Goal: Information Seeking & Learning: Check status

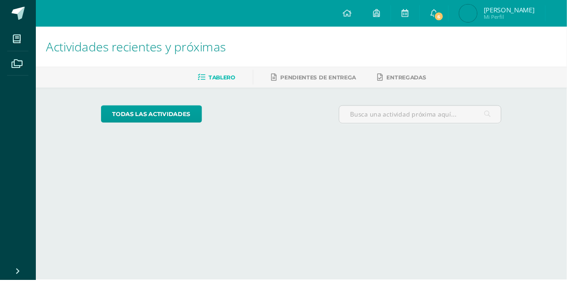
click at [482, 11] on link "Pablo Eduardo Mi Perfil" at bounding box center [516, 14] width 100 height 28
click at [438, 12] on icon at bounding box center [434, 13] width 7 height 8
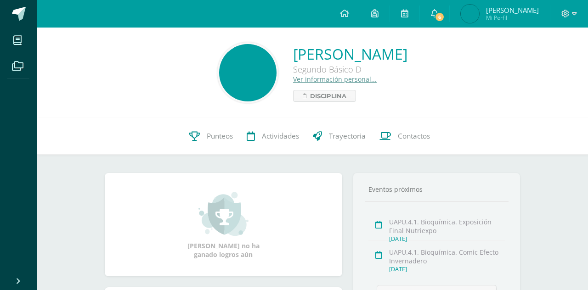
click at [438, 13] on icon at bounding box center [434, 13] width 7 height 8
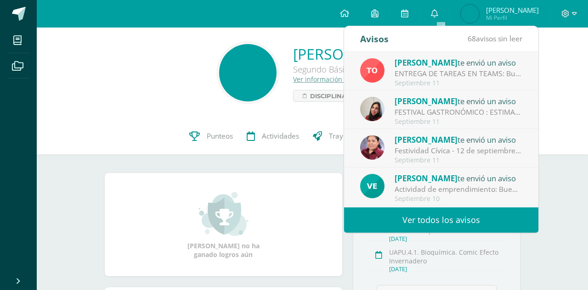
click at [499, 74] on div "ENTREGA DE TAREAS EN TEAMS: Buenos días padres de familia de segundo básico. [D…" at bounding box center [459, 73] width 128 height 11
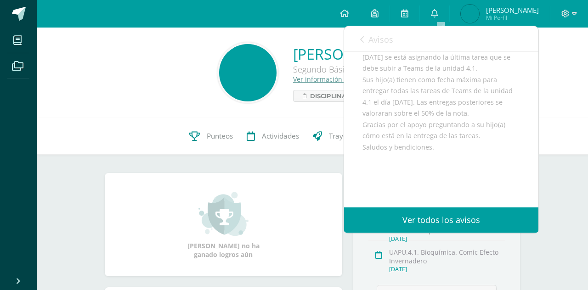
scroll to position [97, 0]
click at [366, 38] on link "Avisos" at bounding box center [376, 39] width 33 height 26
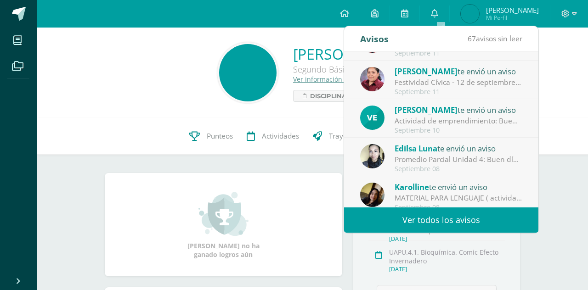
scroll to position [72, 0]
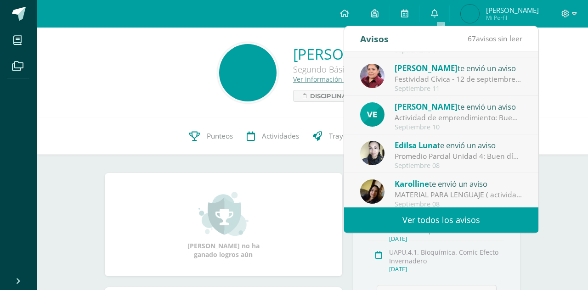
click at [551, 74] on div "Pablo Eduardo García Arévalo Segundo Básico D Ver información personal... Disci…" at bounding box center [312, 72] width 537 height 61
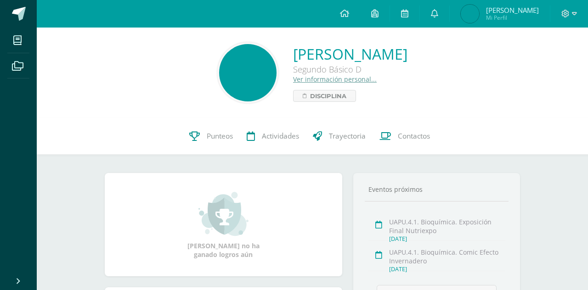
click at [218, 136] on span "Punteos" at bounding box center [220, 136] width 26 height 10
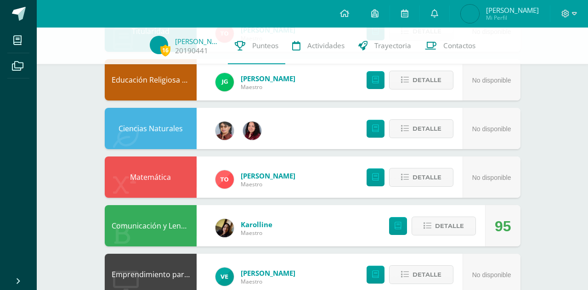
scroll to position [183, 0]
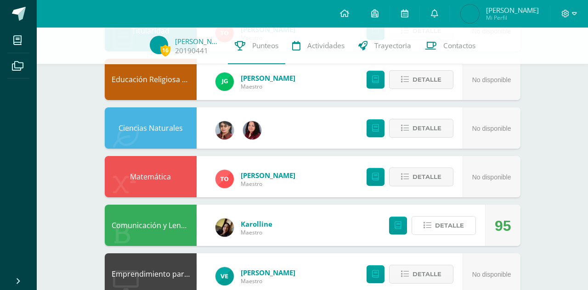
click at [451, 224] on span "Detalle" at bounding box center [449, 225] width 29 height 17
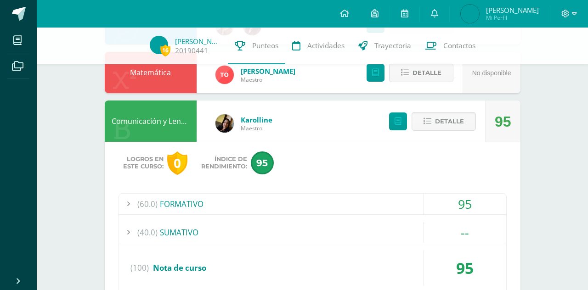
scroll to position [288, 0]
click at [407, 206] on div "(60.0) FORMATIVO" at bounding box center [312, 204] width 387 height 21
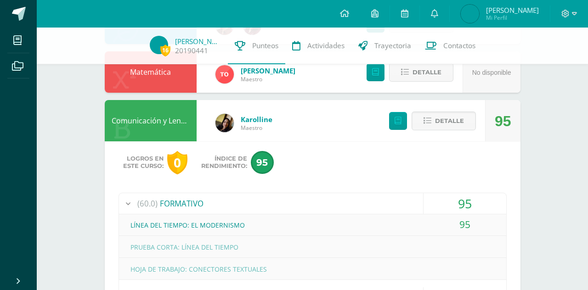
click at [444, 119] on span "Detalle" at bounding box center [449, 121] width 29 height 17
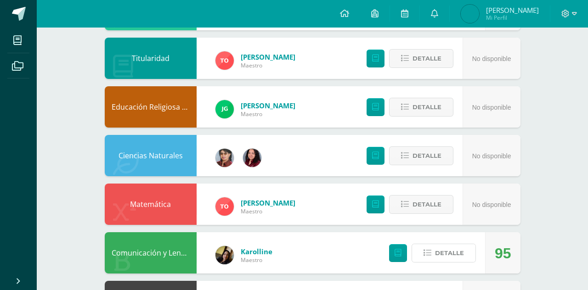
scroll to position [0, 0]
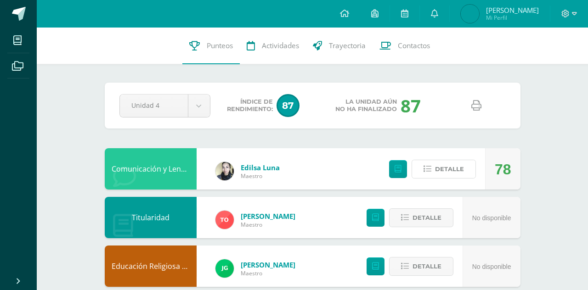
click at [440, 166] on span "Detalle" at bounding box center [449, 169] width 29 height 17
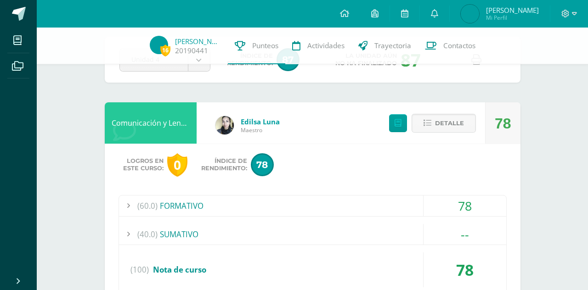
scroll to position [44, 0]
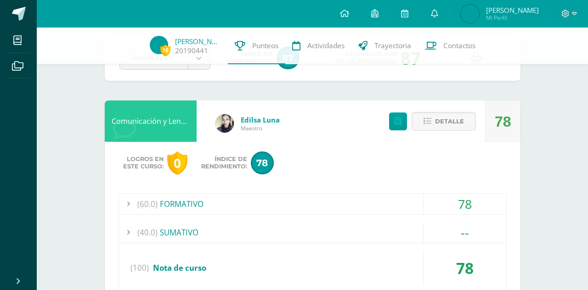
click at [383, 209] on div "(60.0) FORMATIVO" at bounding box center [312, 204] width 387 height 21
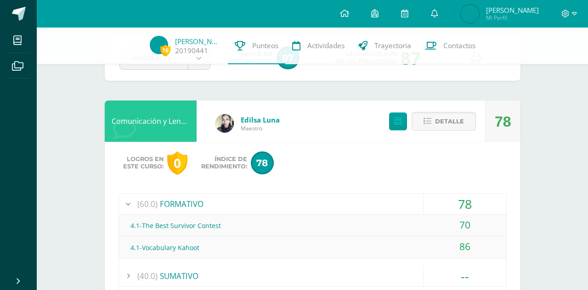
click at [397, 205] on div "(60.0) FORMATIVO" at bounding box center [312, 204] width 387 height 21
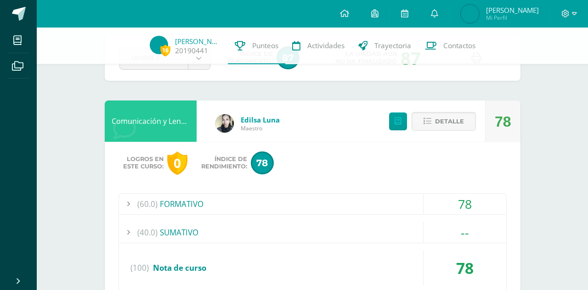
scroll to position [0, 0]
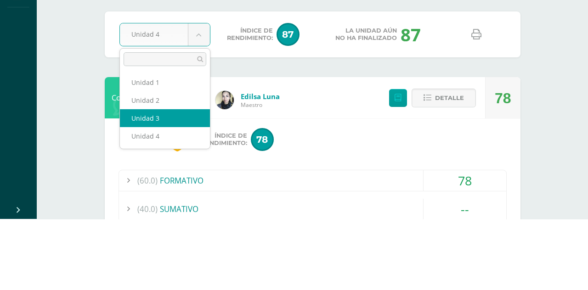
select select "Unidad 3"
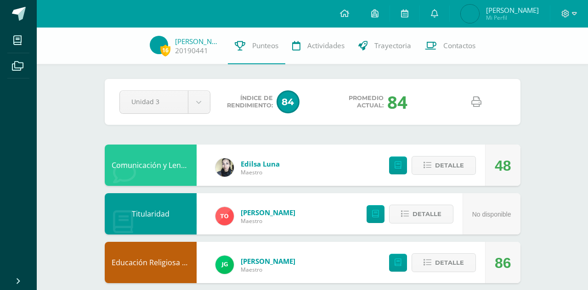
scroll to position [1, 0]
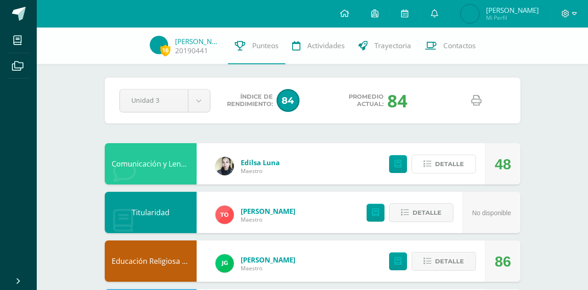
click at [435, 163] on button "Detalle" at bounding box center [444, 164] width 64 height 19
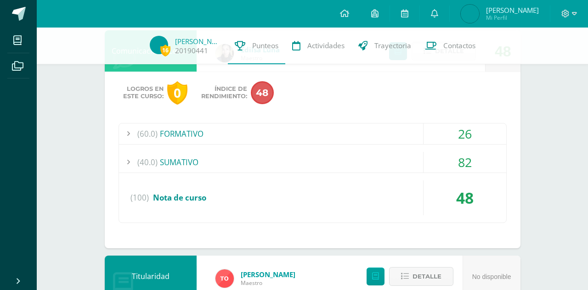
scroll to position [119, 0]
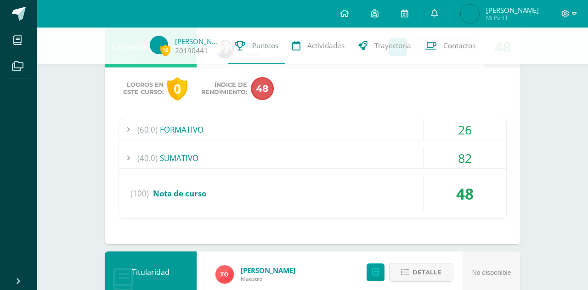
click at [413, 133] on div "(60.0) FORMATIVO" at bounding box center [312, 130] width 387 height 21
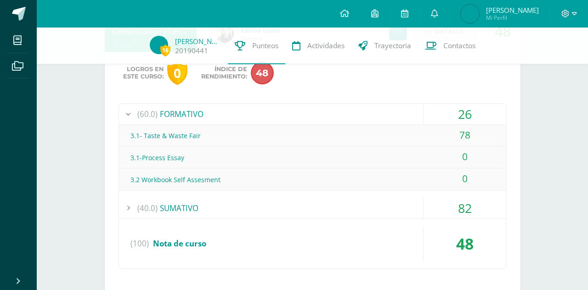
scroll to position [138, 0]
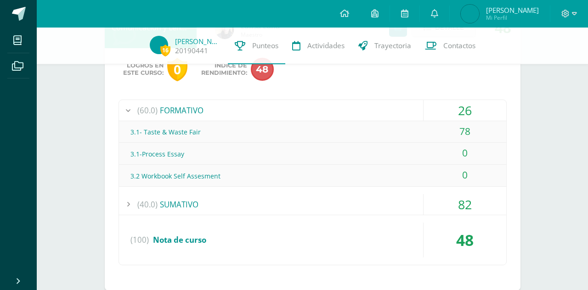
click at [385, 205] on div "(40.0) SUMATIVO" at bounding box center [312, 204] width 387 height 21
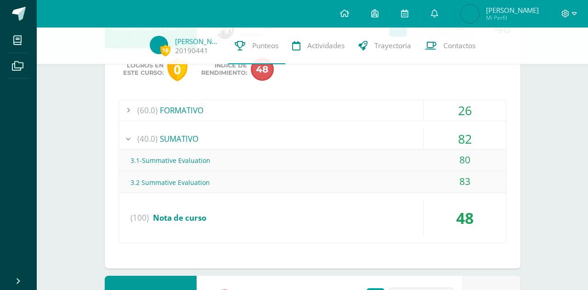
click at [425, 136] on div "82" at bounding box center [465, 139] width 83 height 21
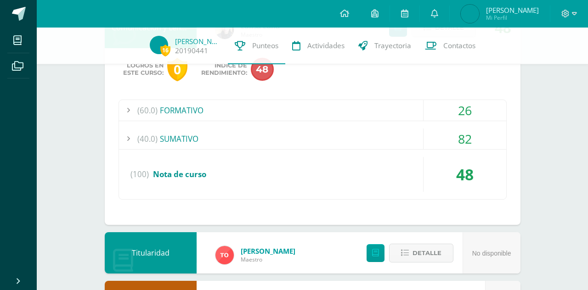
click at [424, 112] on div "26" at bounding box center [465, 110] width 83 height 21
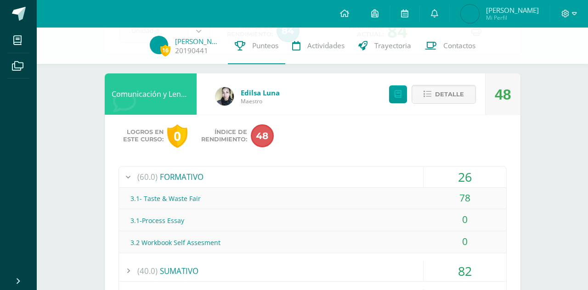
scroll to position [71, 0]
click at [436, 94] on span "Detalle" at bounding box center [449, 94] width 29 height 17
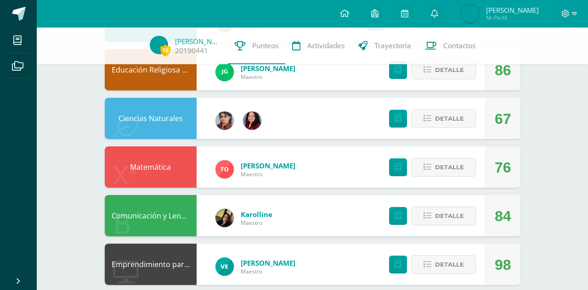
scroll to position [194, 0]
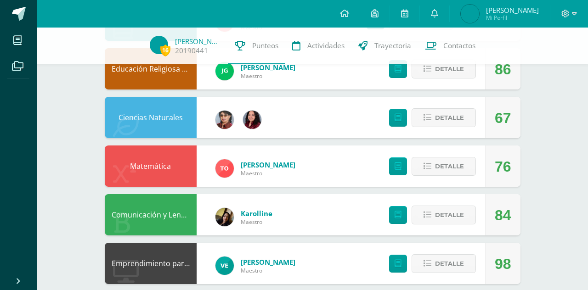
click at [490, 105] on div "67" at bounding box center [502, 117] width 35 height 41
click at [466, 121] on button "Detalle" at bounding box center [444, 117] width 64 height 19
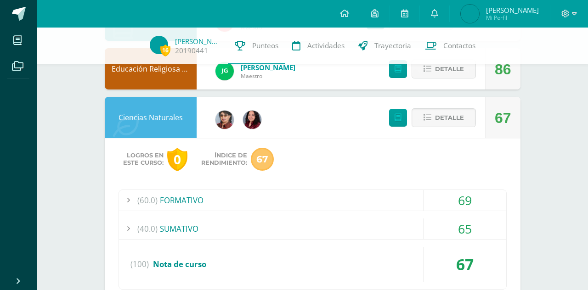
click at [429, 201] on div "69" at bounding box center [465, 200] width 83 height 21
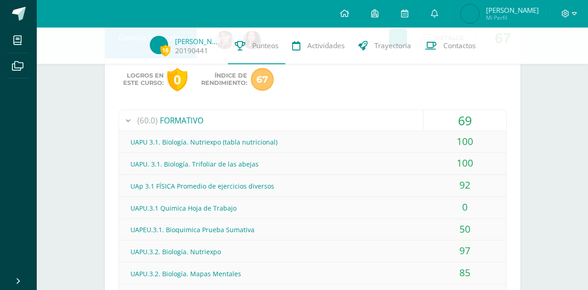
scroll to position [273, 0]
click at [431, 112] on div "69" at bounding box center [465, 121] width 83 height 21
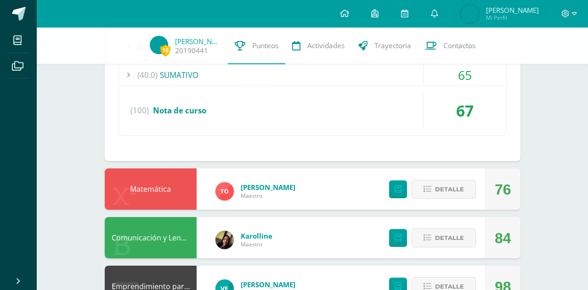
scroll to position [349, 0]
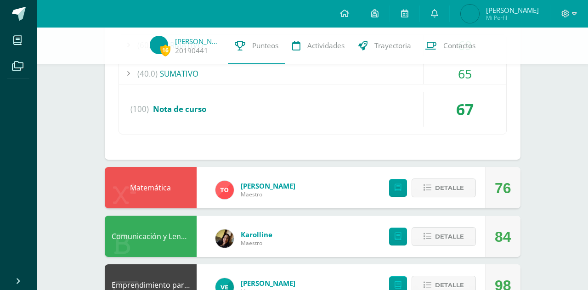
click at [445, 82] on div "65" at bounding box center [465, 73] width 83 height 21
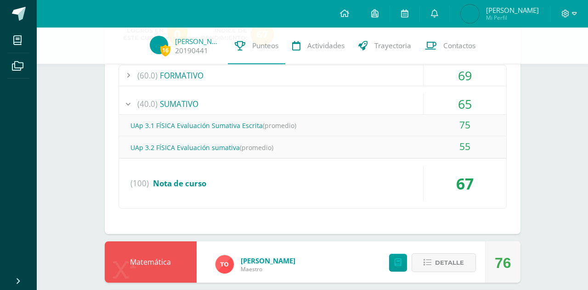
scroll to position [319, 0]
click at [433, 102] on div "65" at bounding box center [465, 104] width 83 height 21
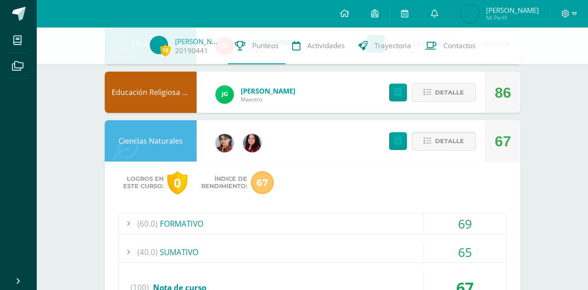
scroll to position [170, 0]
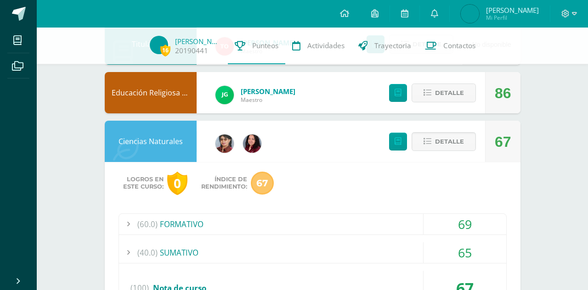
click at [437, 141] on span "Detalle" at bounding box center [449, 141] width 29 height 17
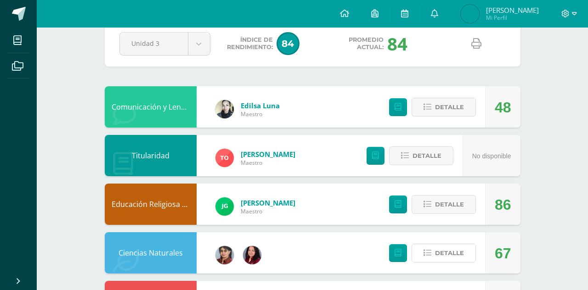
scroll to position [0, 0]
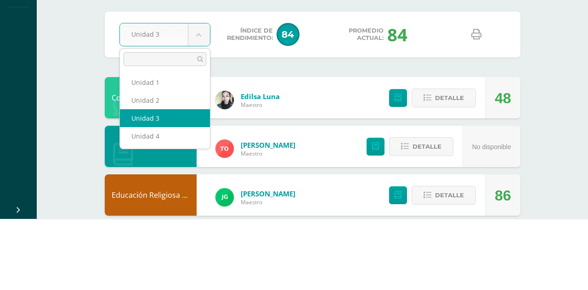
select select "Unidad 2"
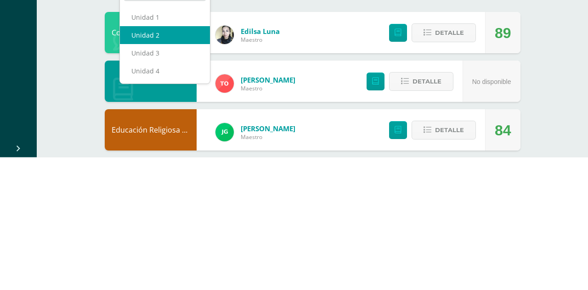
select select "Unidad 4"
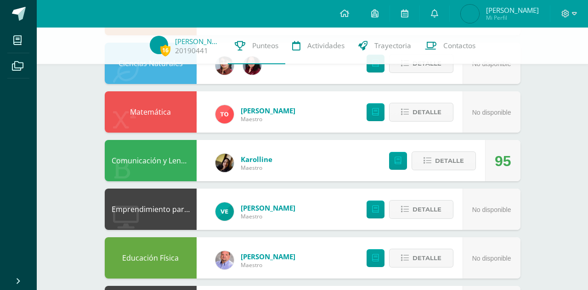
scroll to position [244, 0]
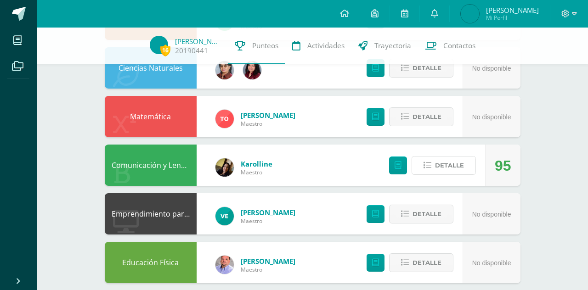
click at [427, 160] on button "Detalle" at bounding box center [444, 165] width 64 height 19
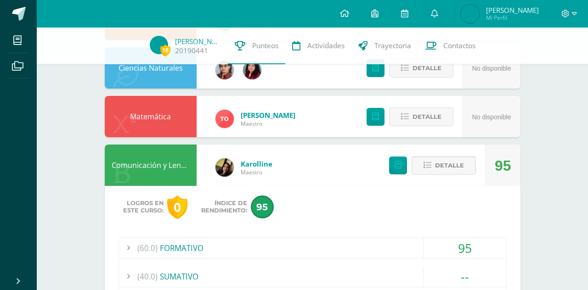
click at [140, 252] on span "(60.0)" at bounding box center [147, 248] width 20 height 21
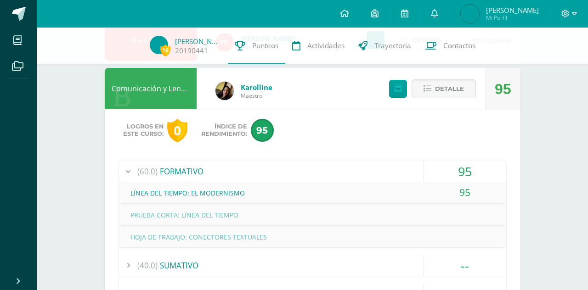
scroll to position [325, 0]
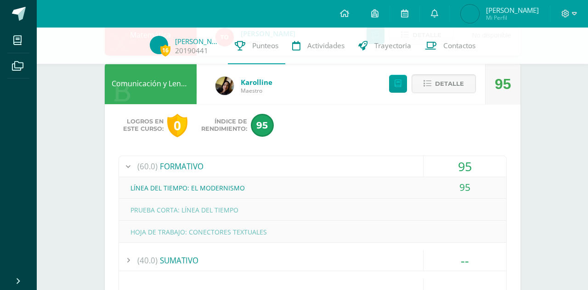
click at [451, 104] on div "Detalle" at bounding box center [431, 83] width 110 height 41
click at [434, 83] on button "Detalle" at bounding box center [444, 83] width 64 height 19
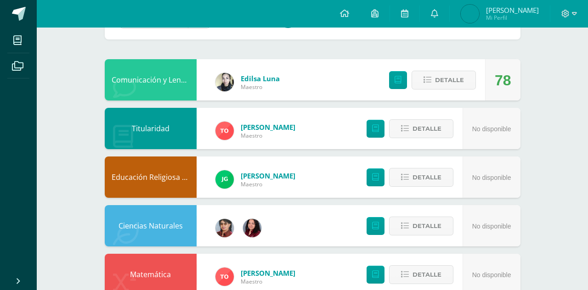
scroll to position [0, 0]
